Goal: Information Seeking & Learning: Understand process/instructions

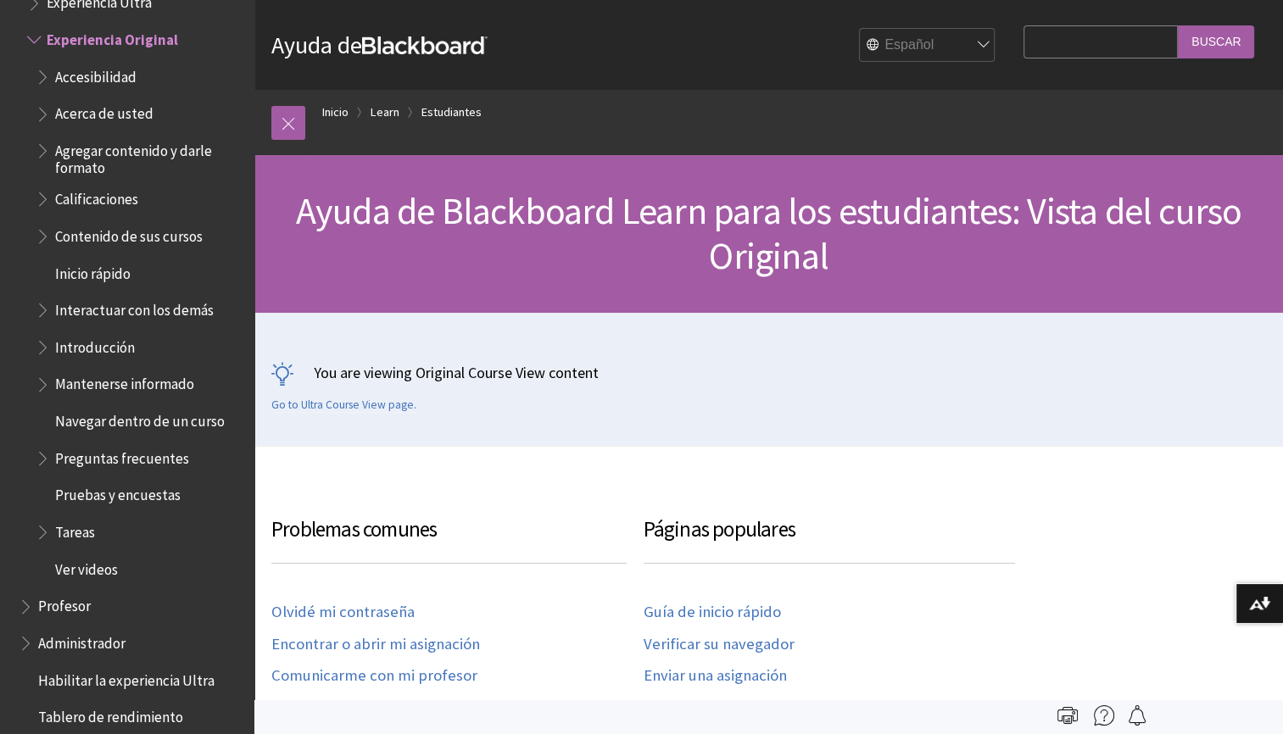
click at [963, 39] on select "English عربية Català Cymraeg Deutsch Español Suomi Français עברית Italiano 日本語 …" at bounding box center [928, 46] width 136 height 34
select select "/Learn/Student/Original"
click at [860, 29] on select "English عربية Català Cymraeg Deutsch Español Suomi Français עברית Italiano 日本語 …" at bounding box center [928, 46] width 136 height 34
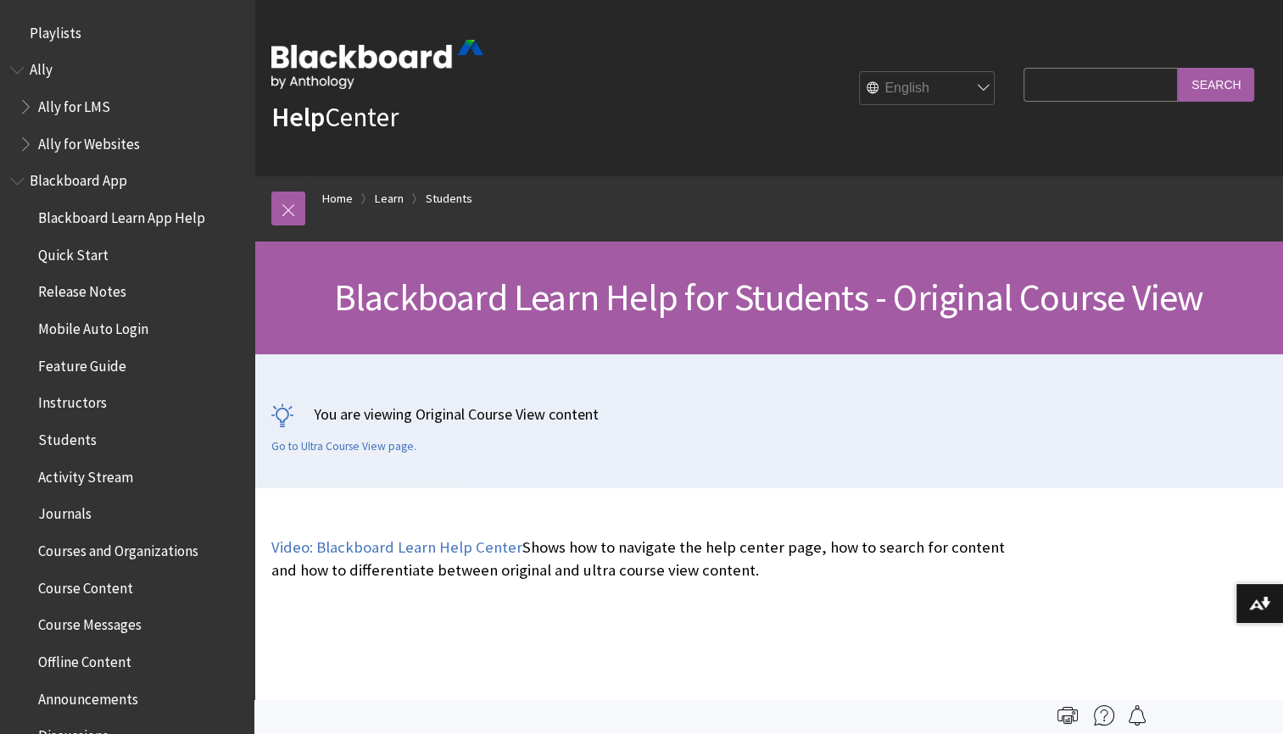
scroll to position [2003, 0]
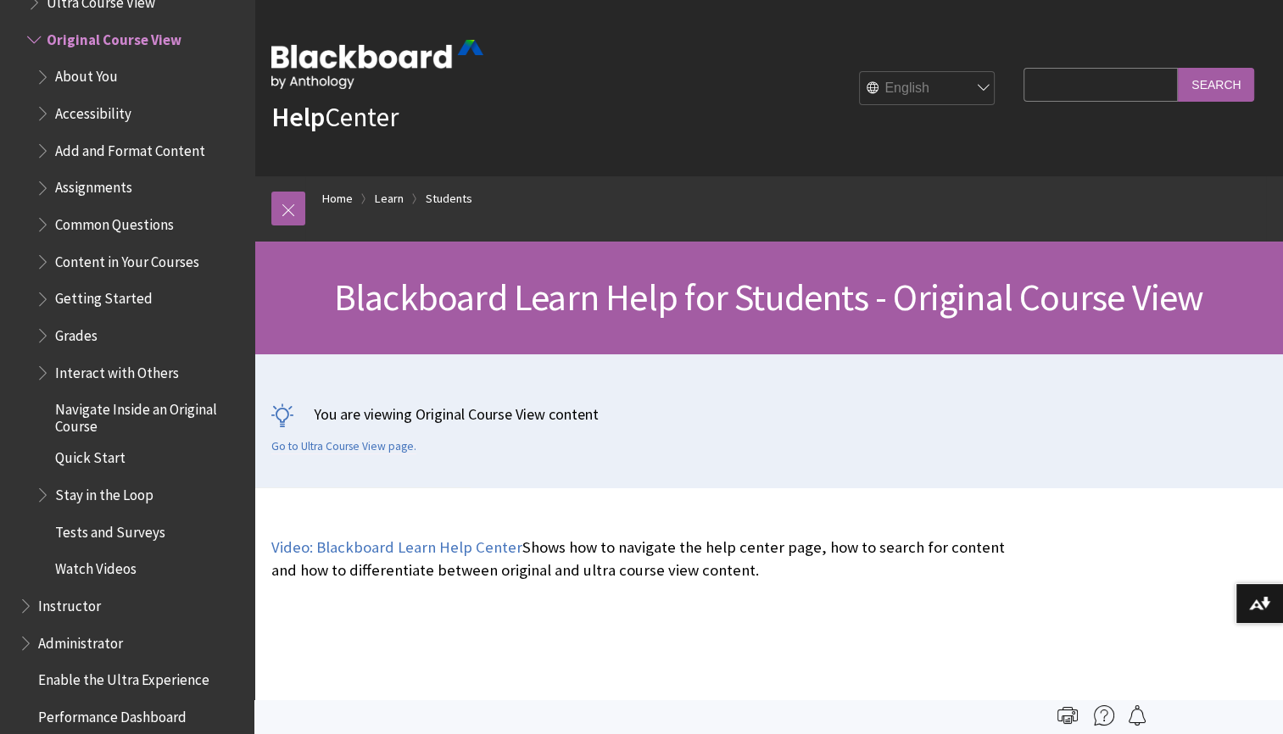
click at [47, 191] on span "Book outline for Blackboard Learn Help" at bounding box center [45, 184] width 18 height 21
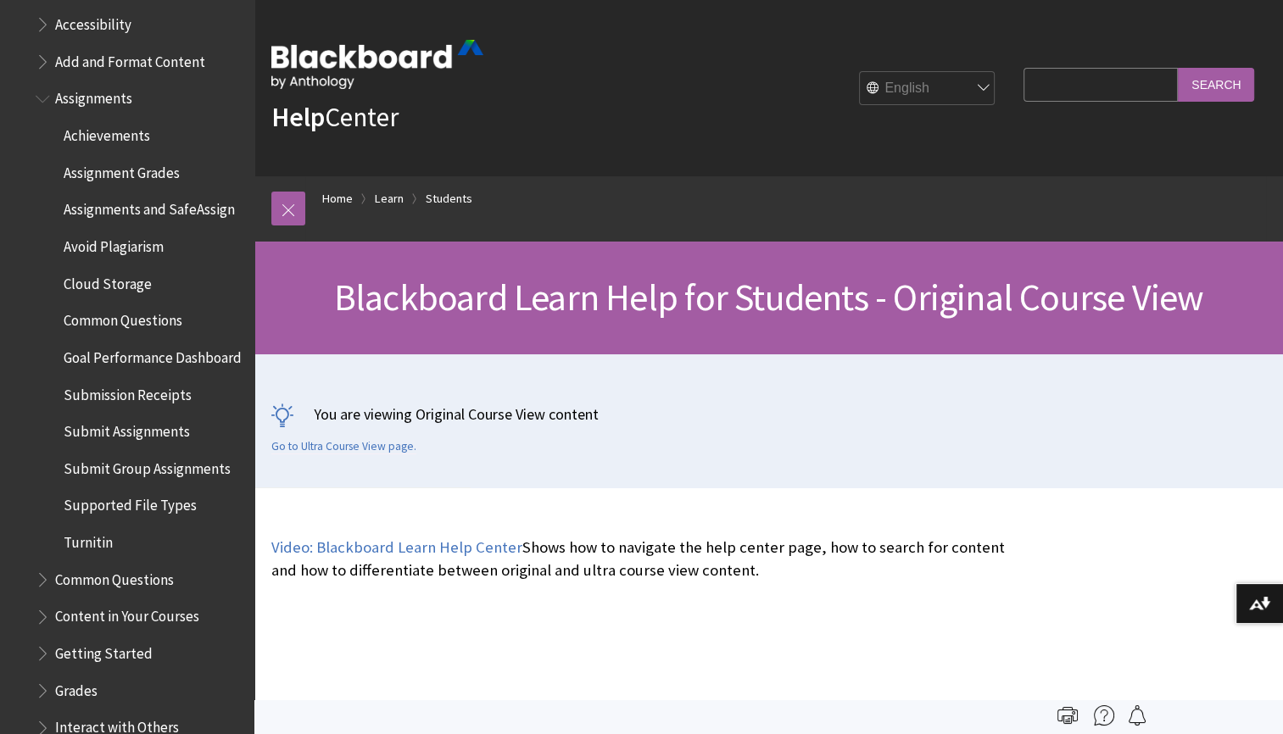
scroll to position [2082, 0]
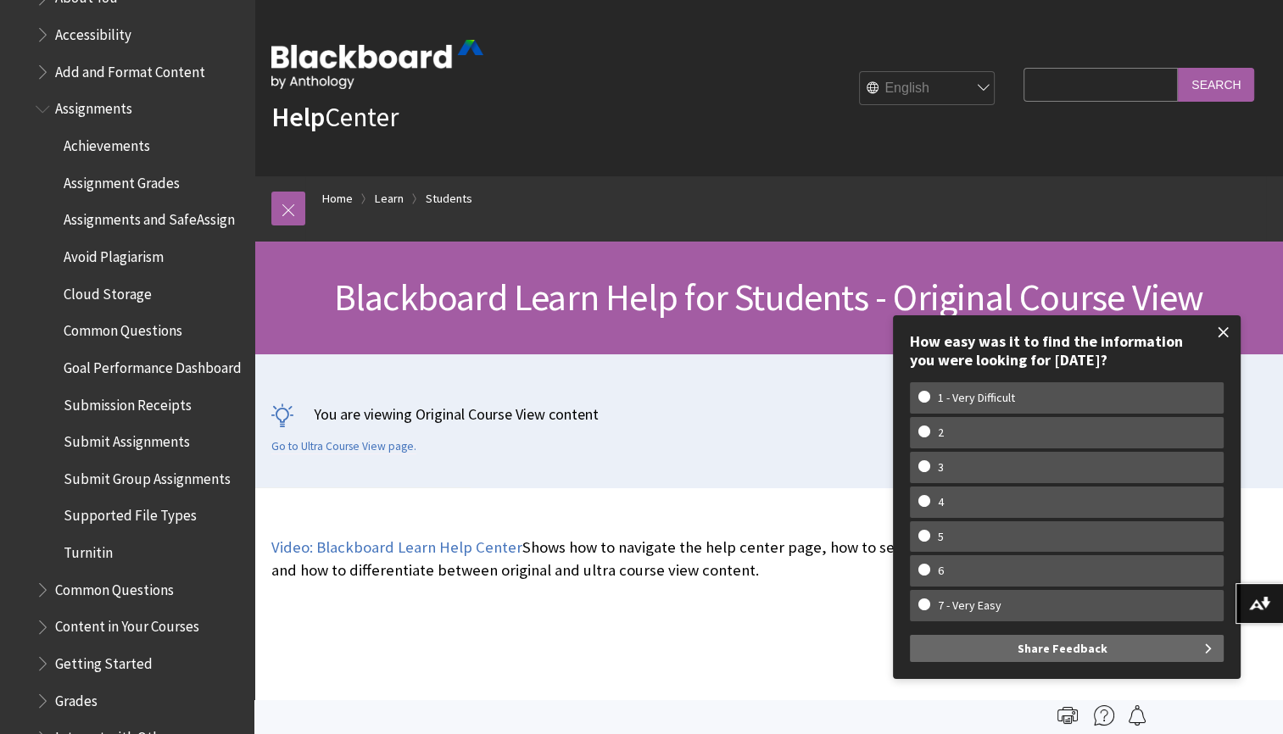
click at [1217, 328] on span at bounding box center [1224, 333] width 36 height 36
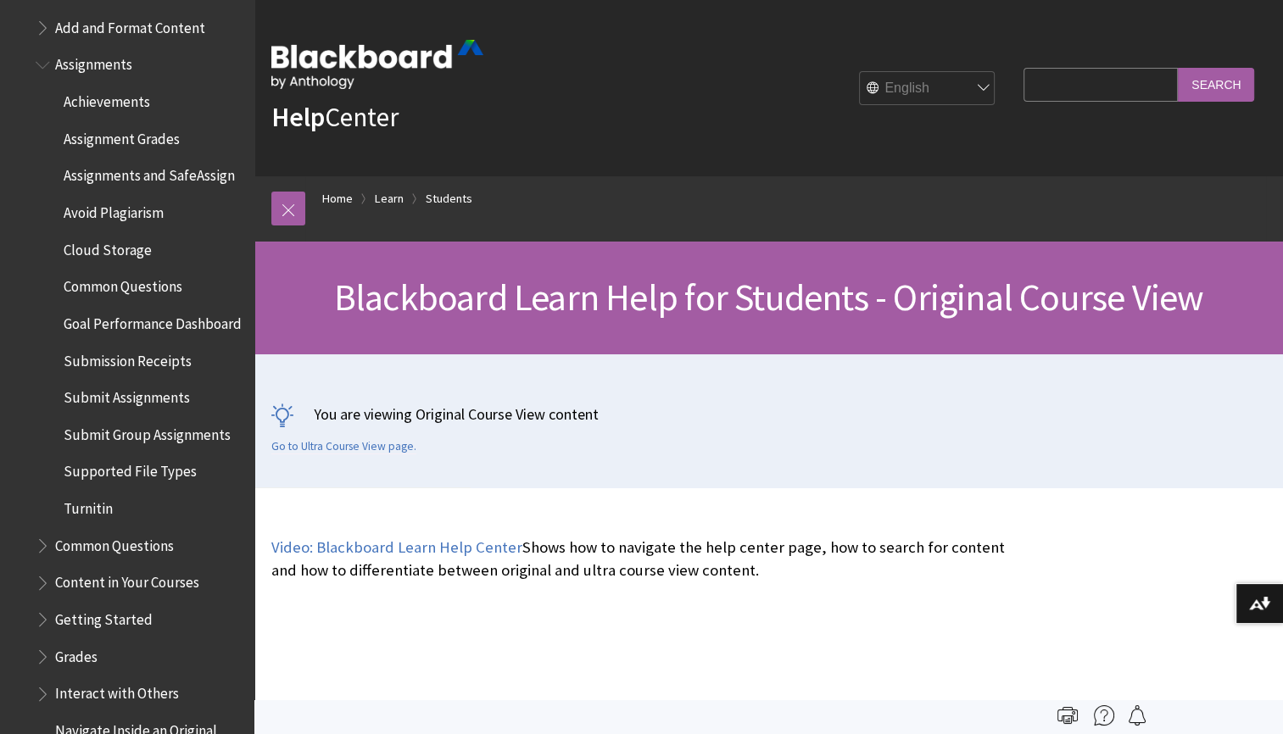
scroll to position [2130, 0]
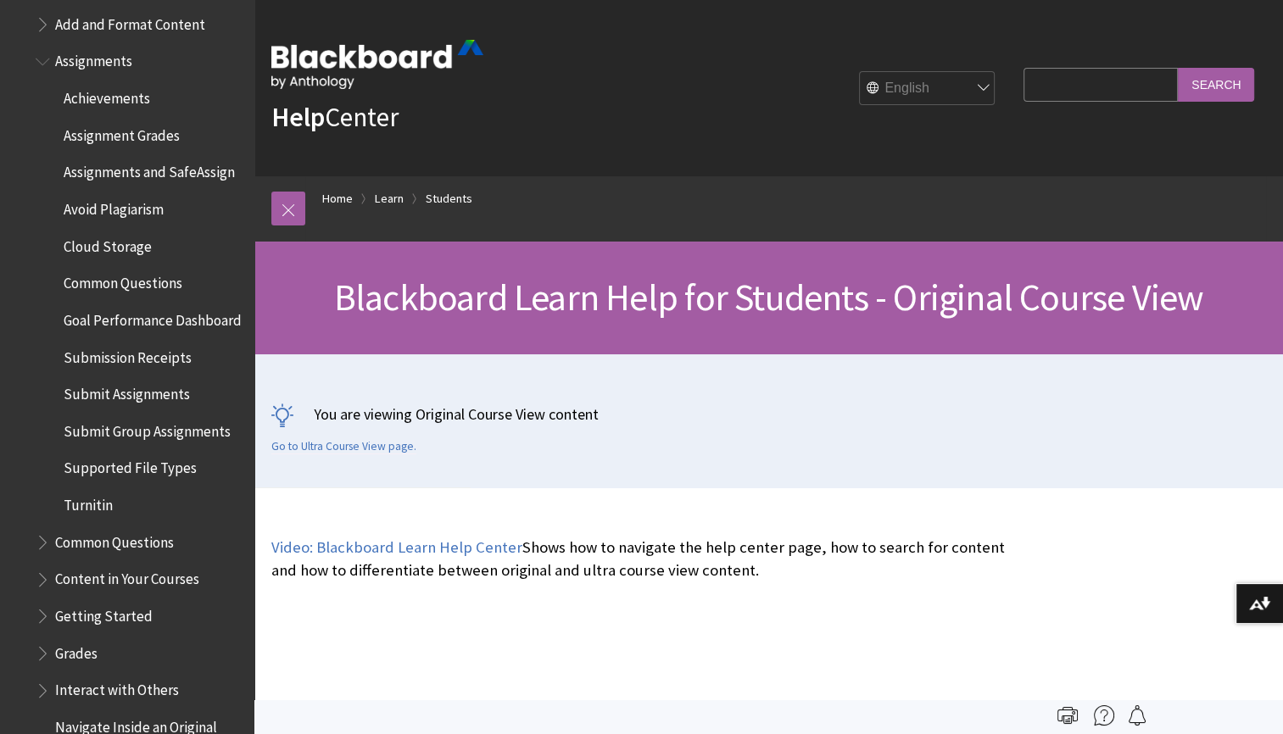
click at [78, 366] on span "Submission Receipts" at bounding box center [128, 354] width 128 height 23
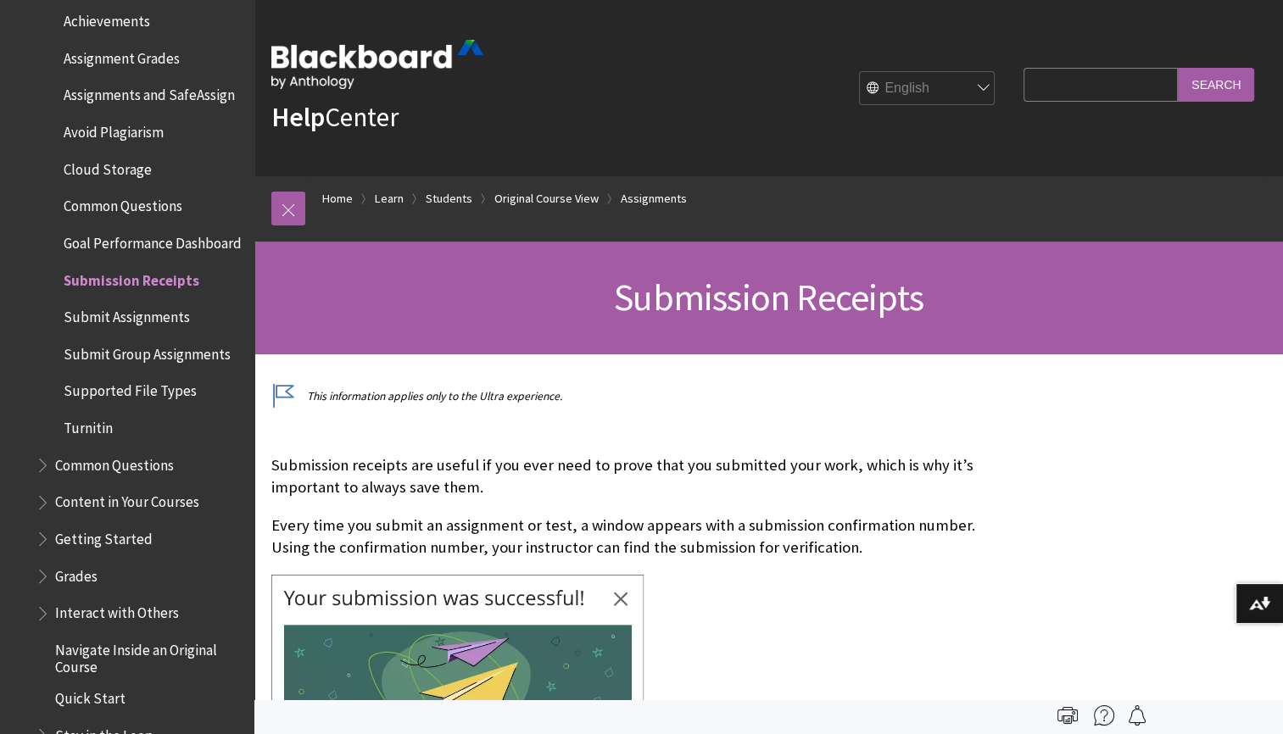
scroll to position [2189, 0]
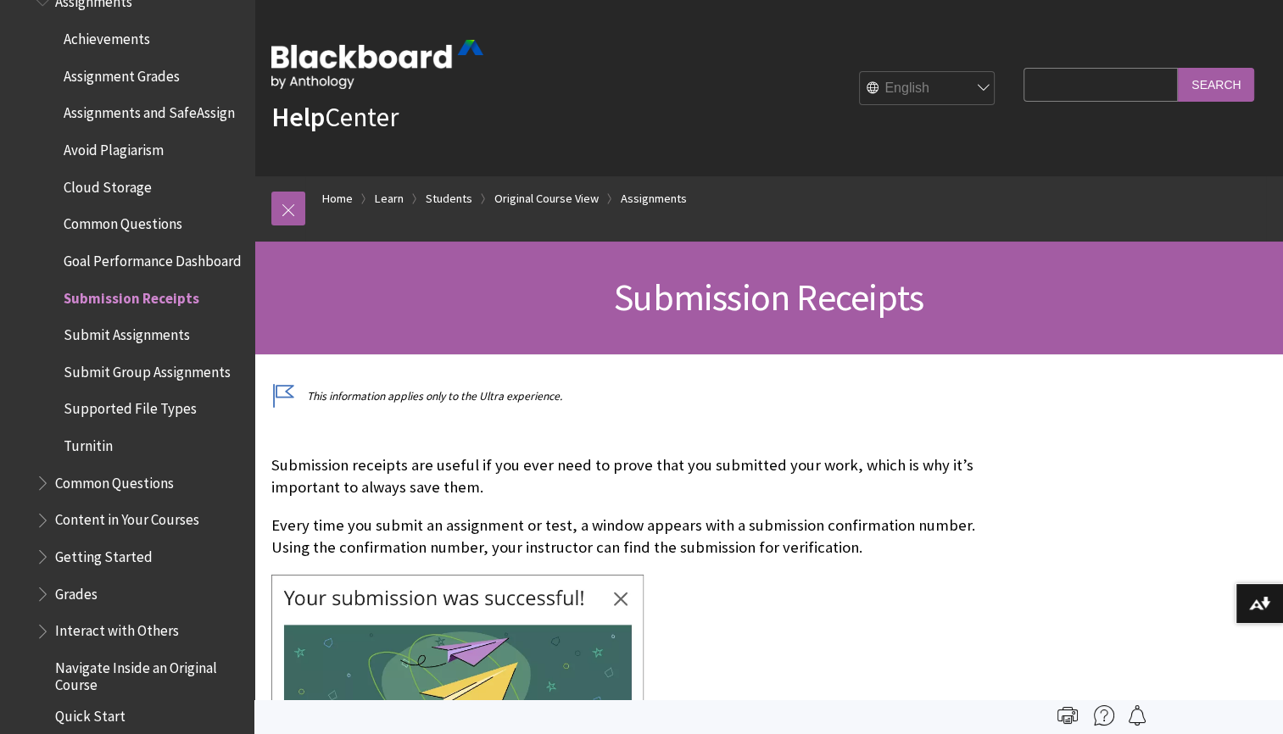
click at [71, 307] on span "Submission Receipts" at bounding box center [132, 295] width 136 height 23
click at [158, 343] on span "Submit Assignments" at bounding box center [127, 331] width 126 height 23
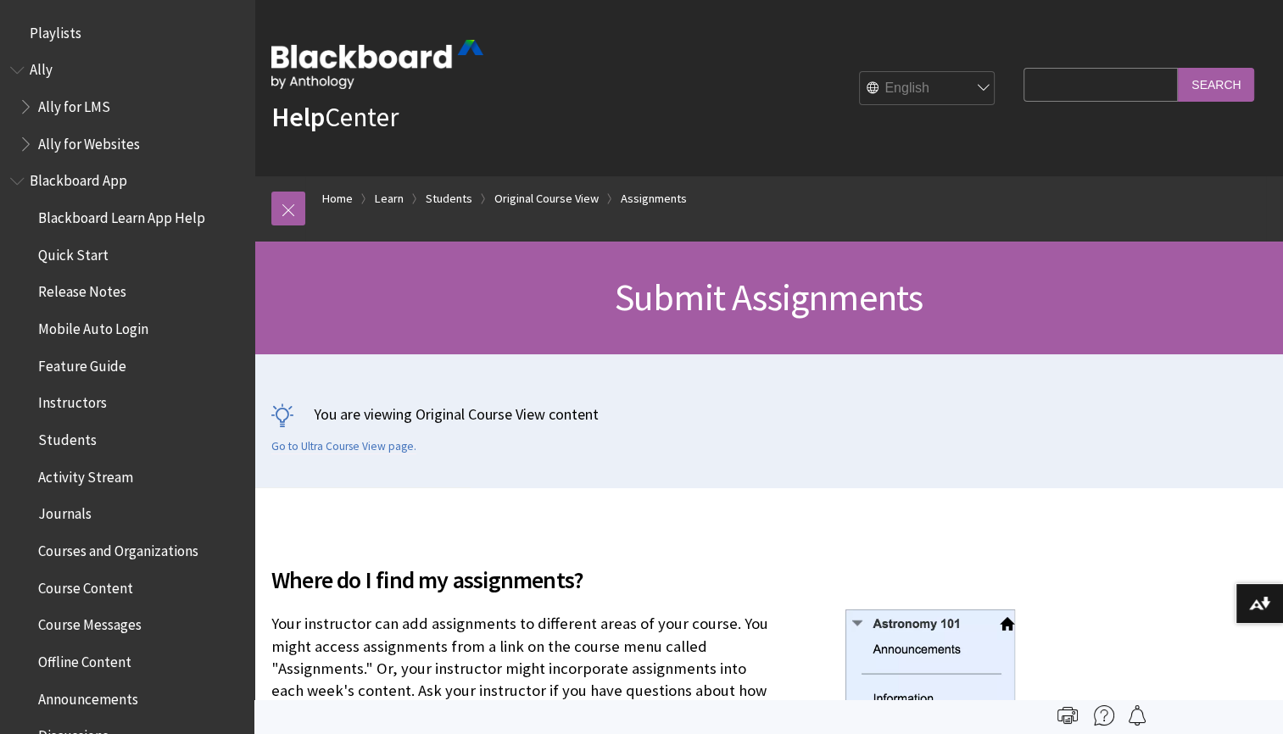
scroll to position [2507, 0]
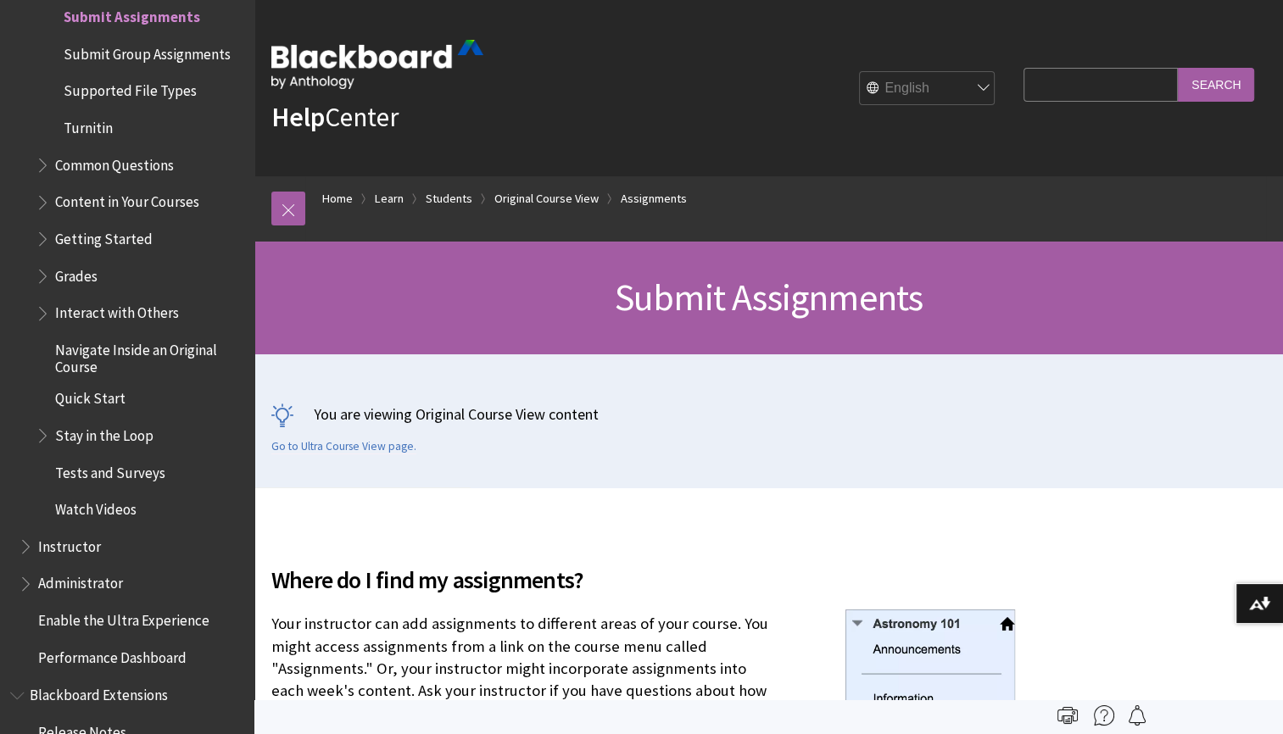
click at [553, 448] on div "You are viewing Original Course View content Go to Ultra Course View page." at bounding box center [768, 429] width 994 height 50
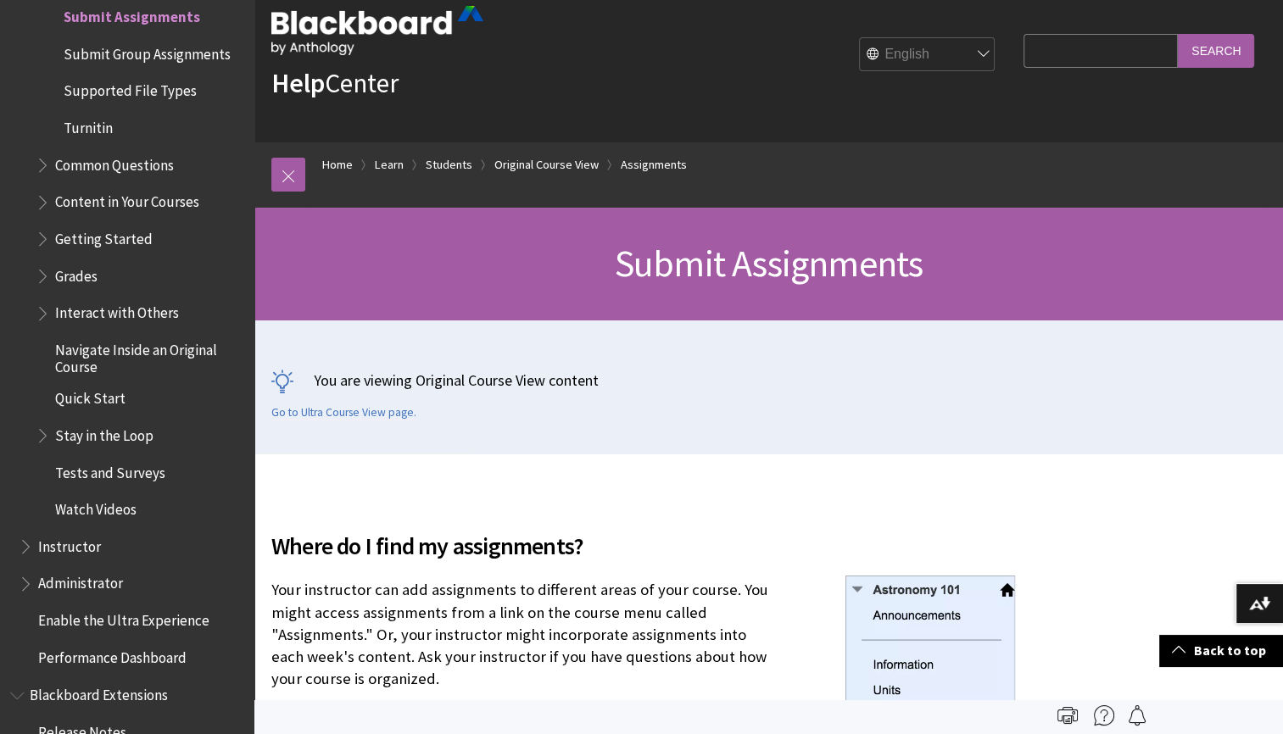
scroll to position [0, 0]
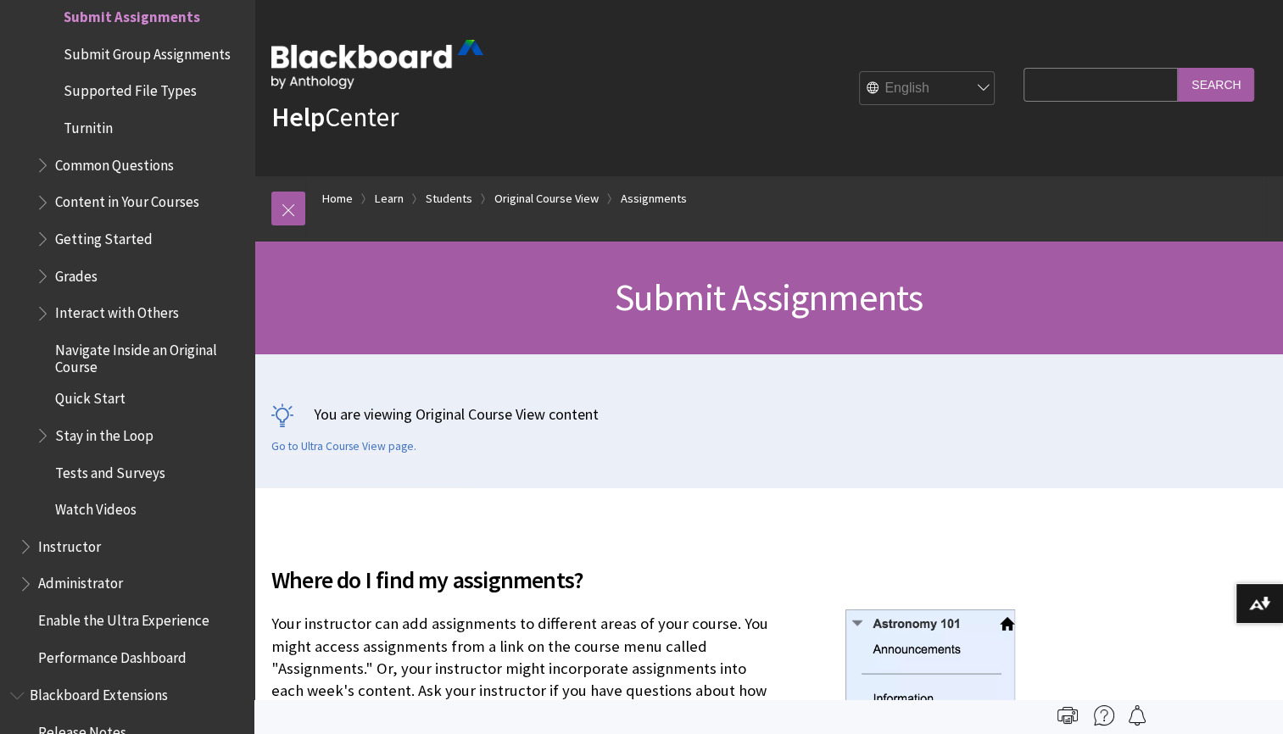
click at [963, 86] on select "English عربية Català Cymraeg Deutsch Español Suomi Français עברית Italiano 日本語 …" at bounding box center [928, 89] width 136 height 34
select select "/es-es/Learn/Student/Original/Assignments/Submit_Assignments"
click at [860, 72] on select "English عربية Català Cymraeg Deutsch Español Suomi Français עברית Italiano 日本語 …" at bounding box center [928, 89] width 136 height 34
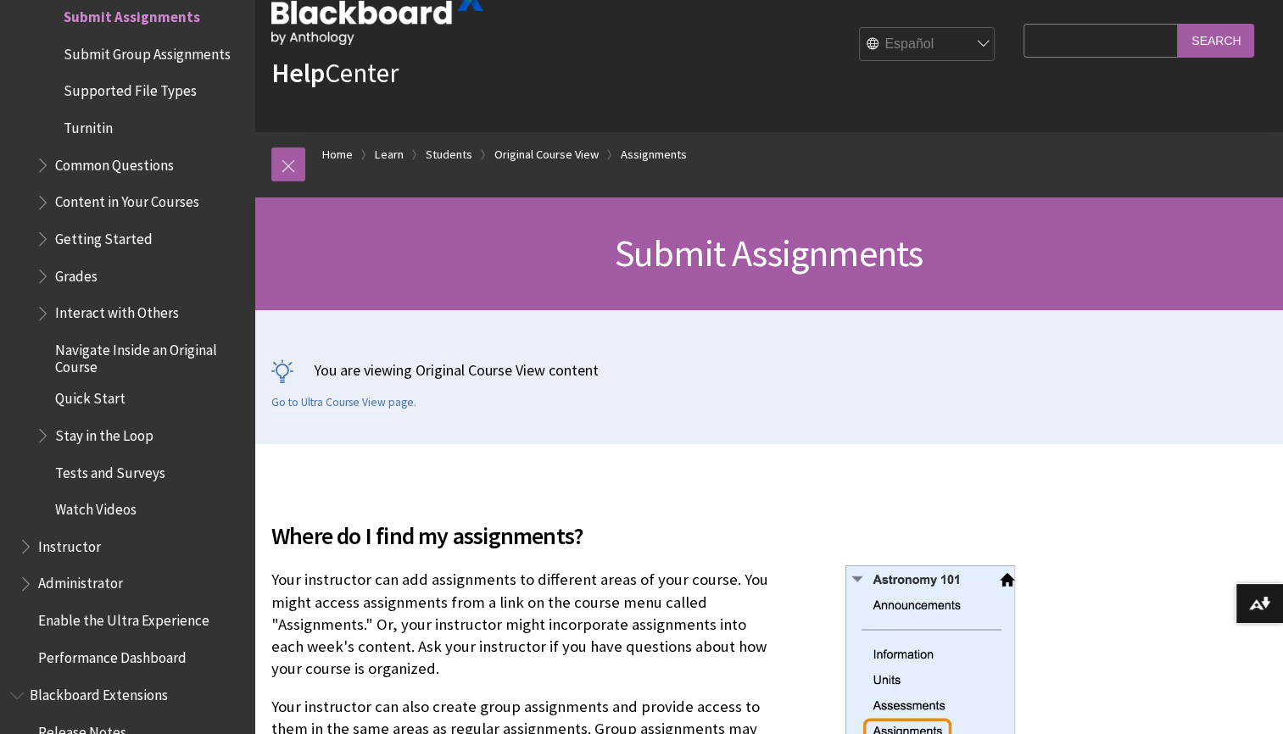
scroll to position [87, 0]
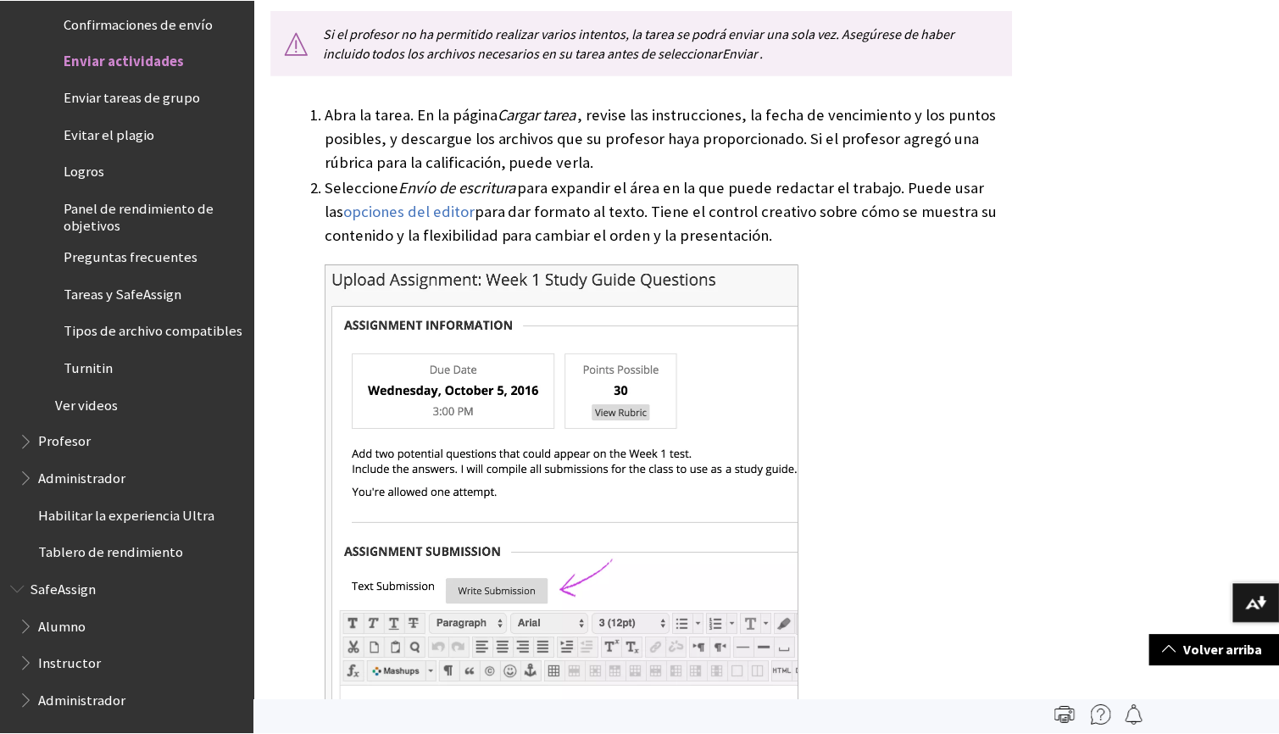
scroll to position [1092, 0]
